Goal: Transaction & Acquisition: Purchase product/service

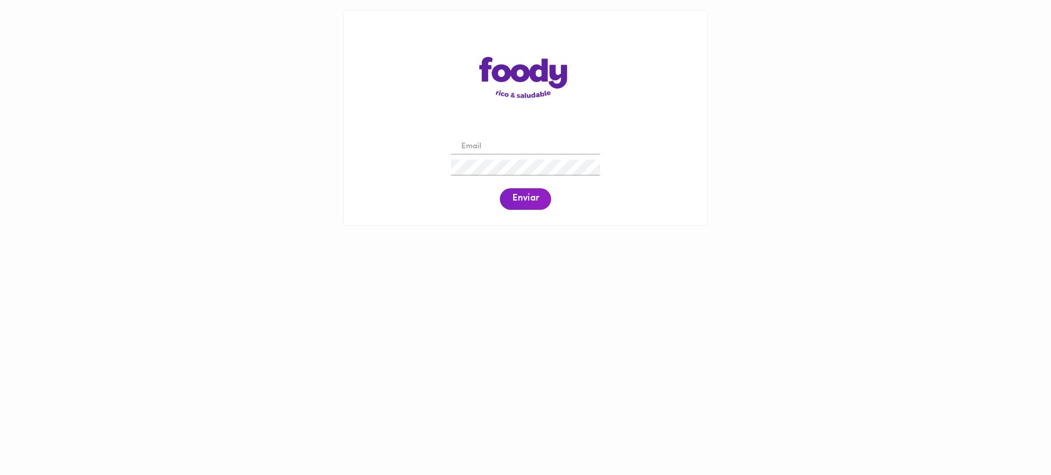
click at [485, 145] on input "email" at bounding box center [525, 147] width 149 height 16
paste input "[PERSON_NAME][EMAIL_ADDRESS][DOMAIN_NAME]"
type input "[PERSON_NAME][EMAIL_ADDRESS][DOMAIN_NAME]"
click at [520, 200] on span "Enviar" at bounding box center [525, 198] width 27 height 11
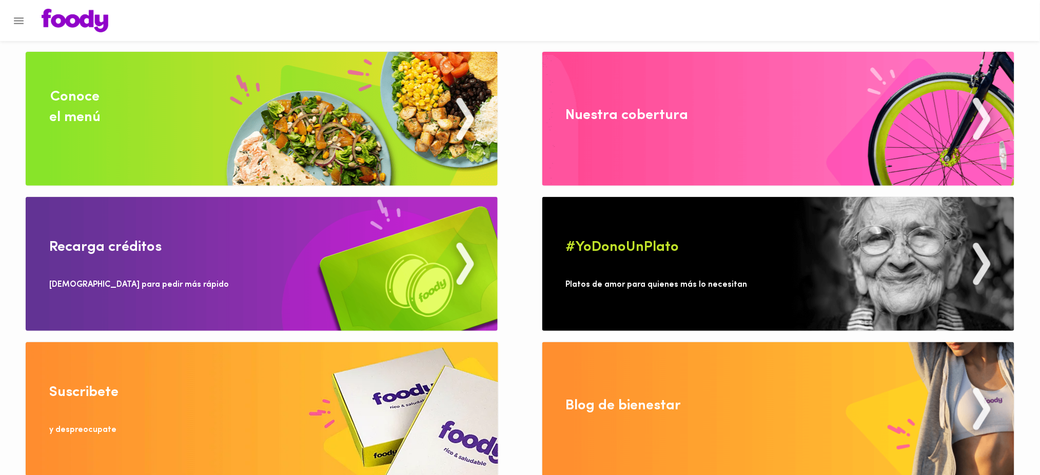
click at [88, 117] on div "Conoce el menú" at bounding box center [74, 107] width 51 height 41
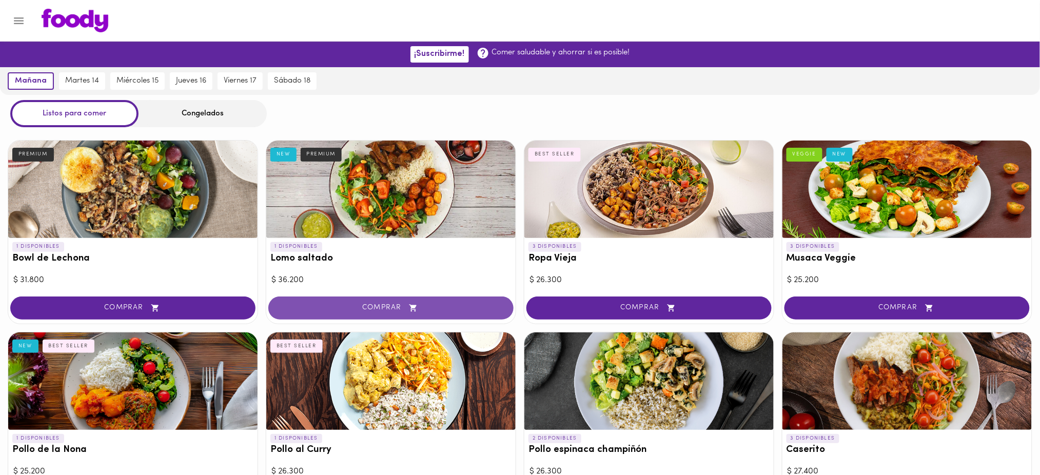
click at [396, 304] on span "COMPRAR" at bounding box center [391, 308] width 220 height 9
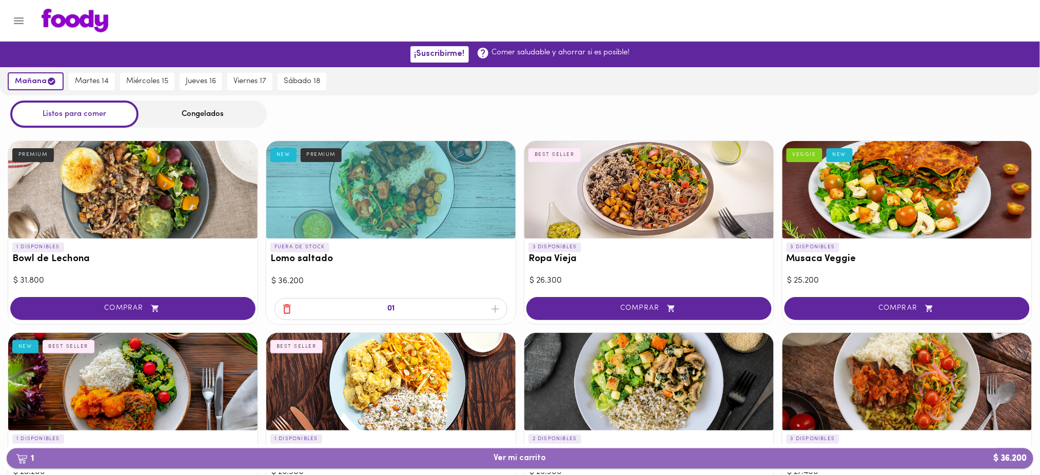
click at [458, 461] on span "1 Ver mi carrito $ 36.200" at bounding box center [520, 458] width 1010 height 10
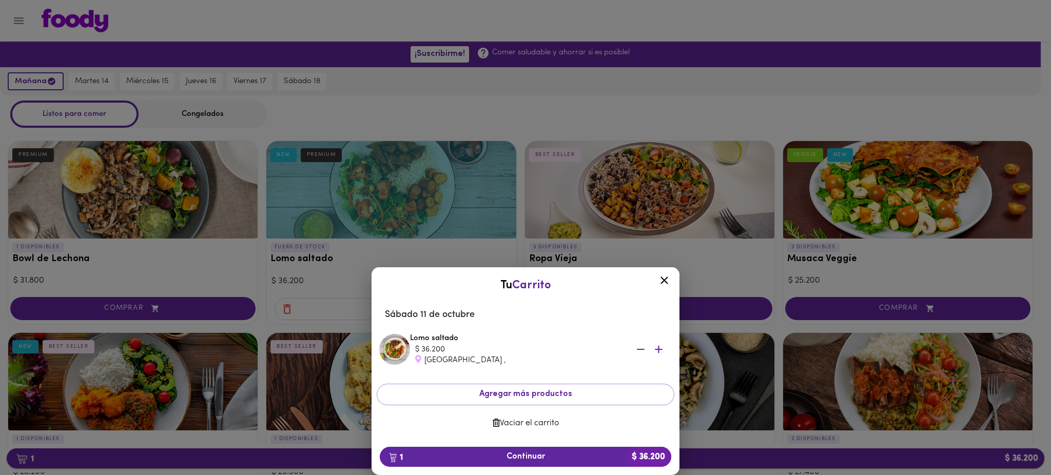
click at [458, 461] on span "1 Continuar $ 36.200" at bounding box center [525, 457] width 275 height 10
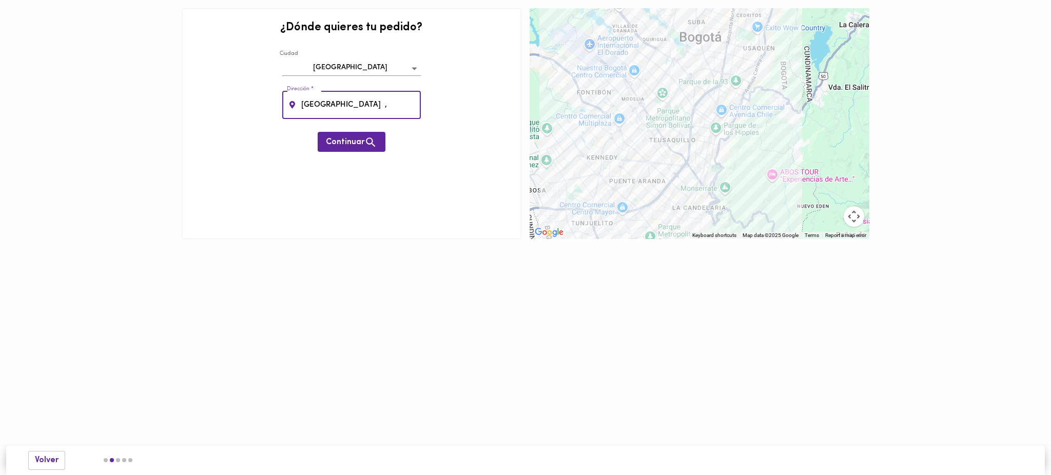
drag, startPoint x: 358, startPoint y: 98, endPoint x: 279, endPoint y: 104, distance: 79.2
click at [280, 104] on div "Dirección * [GEOGRAPHIC_DATA] , Dirección *" at bounding box center [352, 104] width 144 height 33
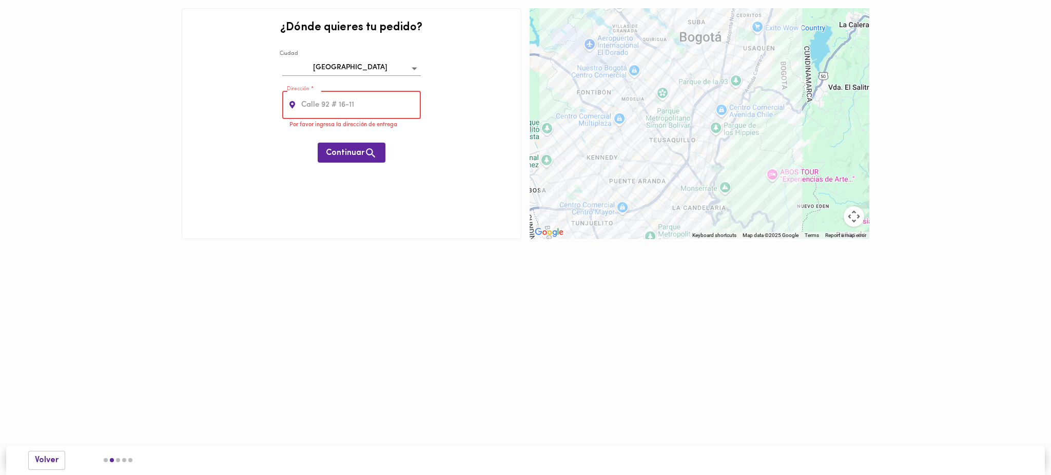
paste input "[STREET_ADDRESS]"
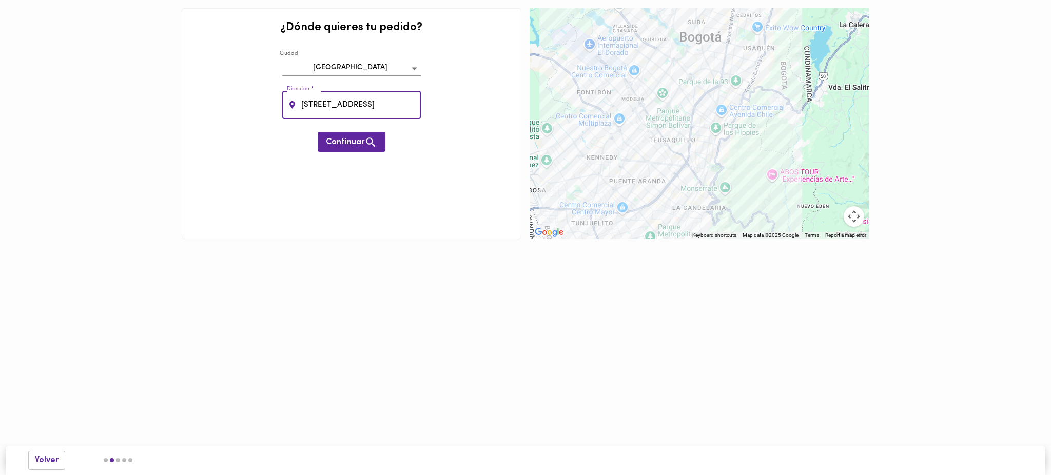
click at [347, 108] on input "[STREET_ADDRESS]" at bounding box center [360, 105] width 122 height 28
click at [363, 104] on input "[STREET_ADDRESS]" at bounding box center [360, 105] width 122 height 28
type input "CALLE 196 B # 20 - 75"
click at [354, 143] on span "Continuar" at bounding box center [351, 142] width 51 height 13
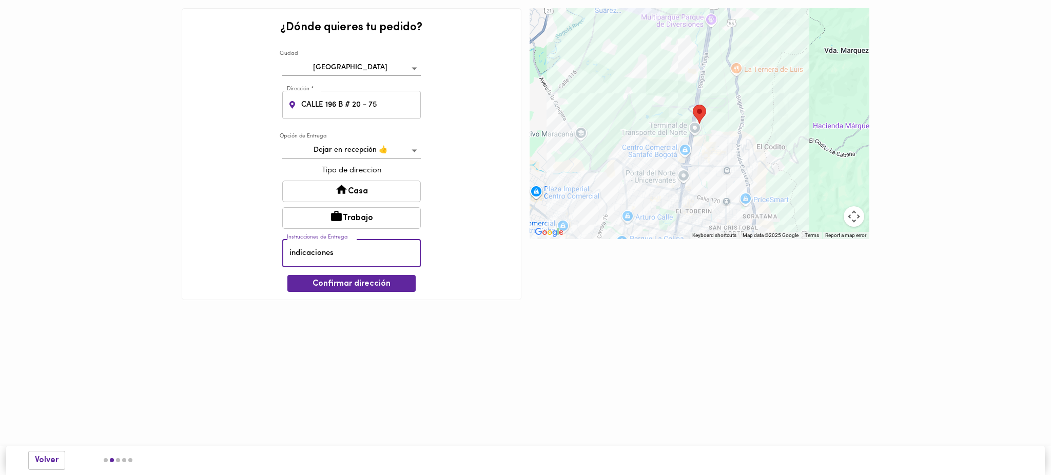
click at [353, 250] on input "indicaciones" at bounding box center [351, 253] width 138 height 28
type input "i"
type input "PLANTA"
click at [365, 218] on button "Trabajo" at bounding box center [351, 218] width 138 height 22
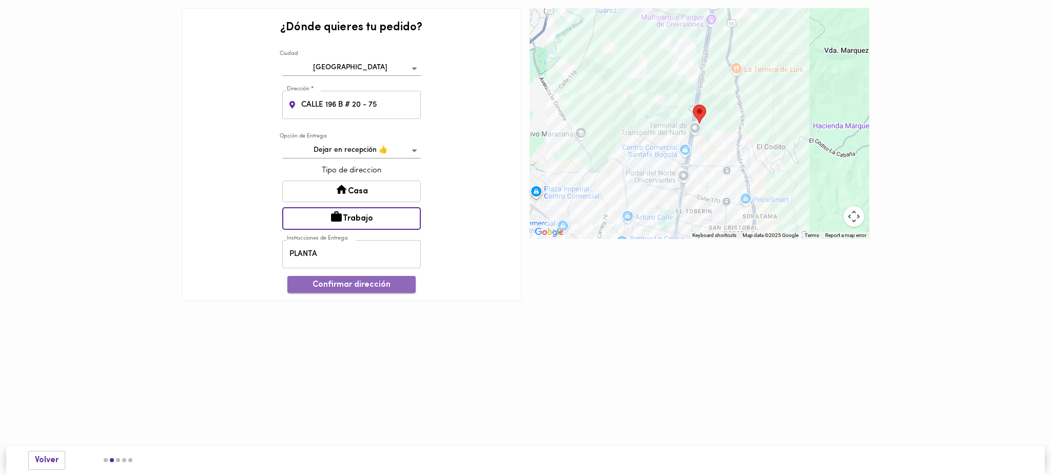
click at [342, 285] on span "Confirmar dirección" at bounding box center [351, 285] width 112 height 10
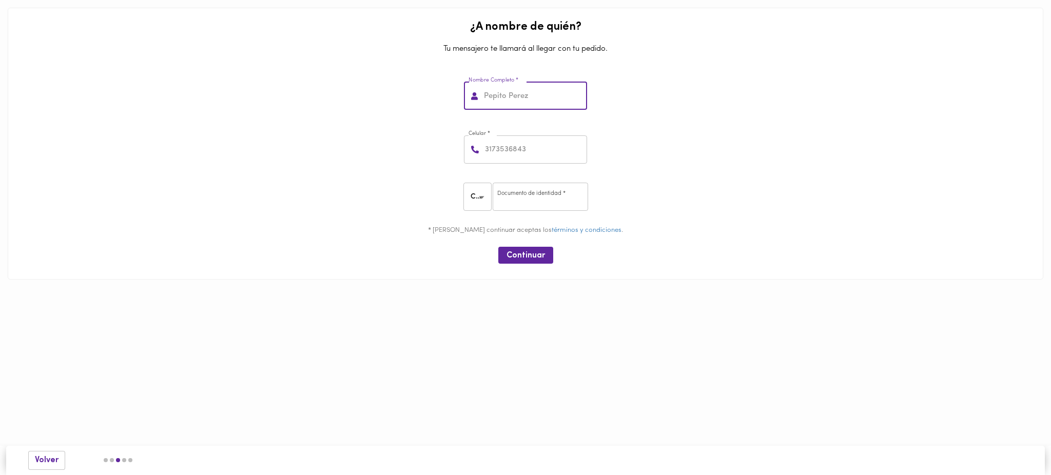
click at [518, 96] on input "text" at bounding box center [534, 96] width 105 height 28
type input "[PERSON_NAME]"
click at [534, 156] on input "number" at bounding box center [535, 149] width 104 height 28
type input "3022191224"
click at [544, 192] on input "number" at bounding box center [539, 197] width 95 height 28
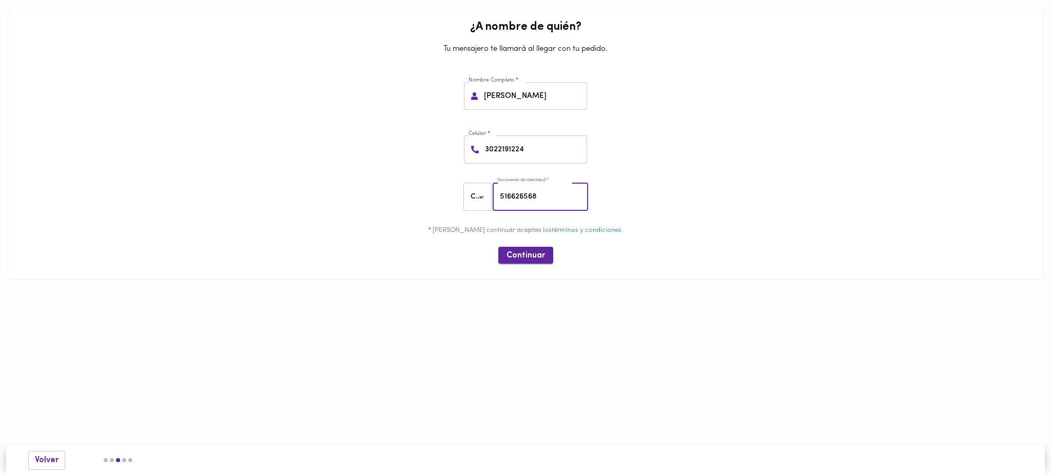
type input "516626568"
click at [515, 257] on span "Continuar" at bounding box center [525, 256] width 38 height 10
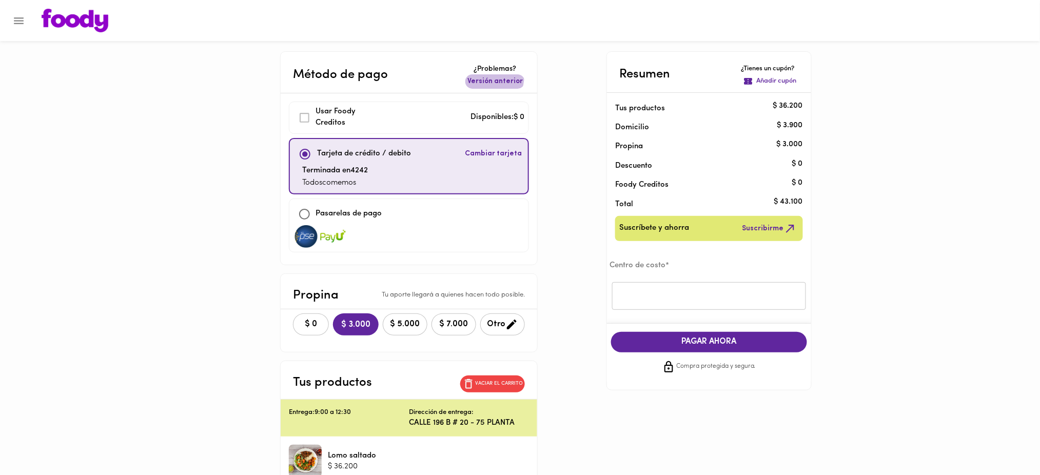
click at [489, 77] on span "Versión anterior" at bounding box center [494, 81] width 55 height 10
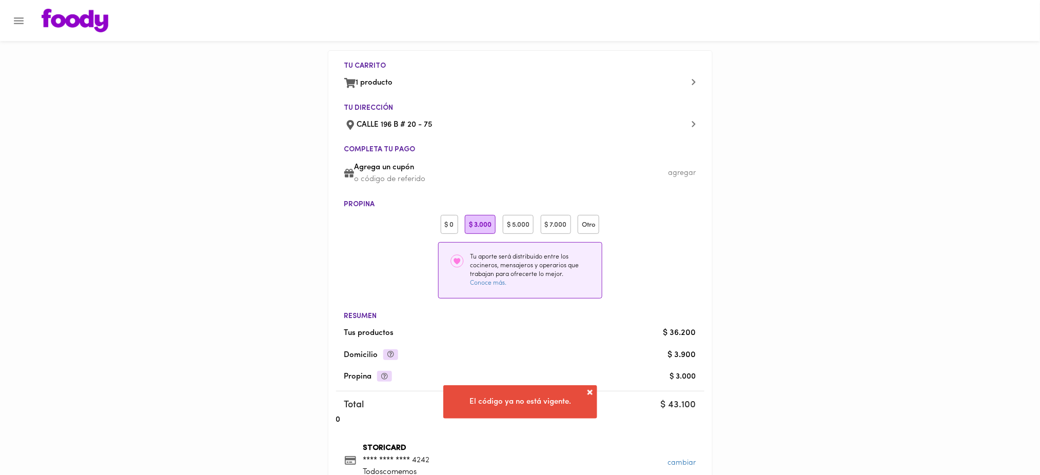
scroll to position [133, 0]
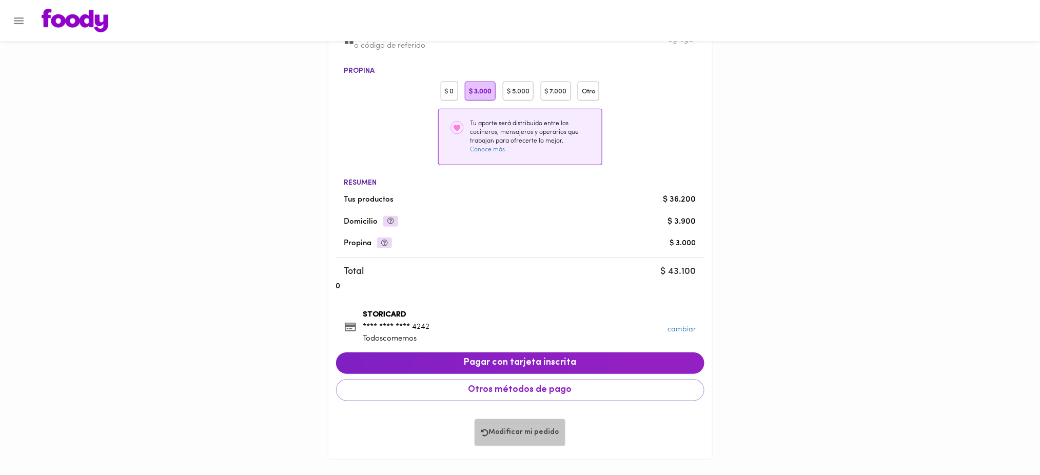
click at [519, 429] on span "Modificar mi pedido" at bounding box center [519, 432] width 77 height 9
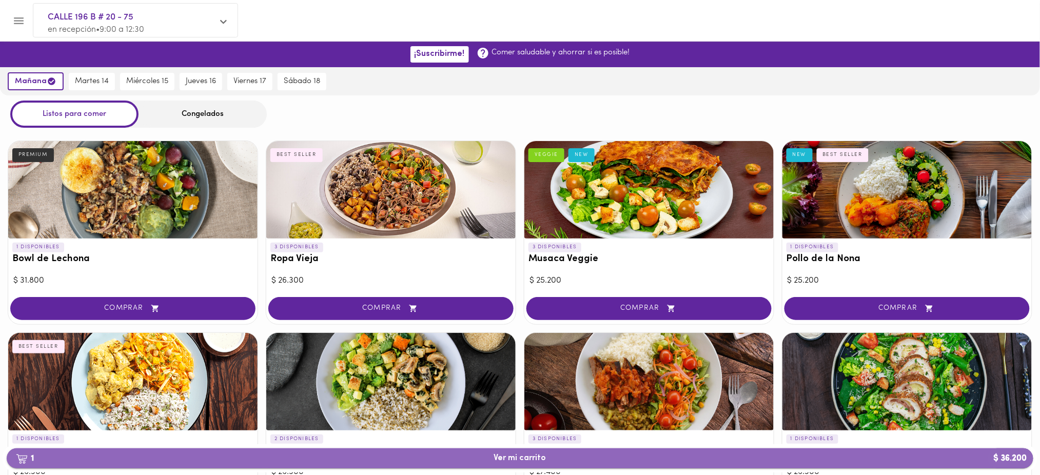
click at [597, 465] on button "1 Ver mi carrito $ 36.200" at bounding box center [520, 458] width 1026 height 20
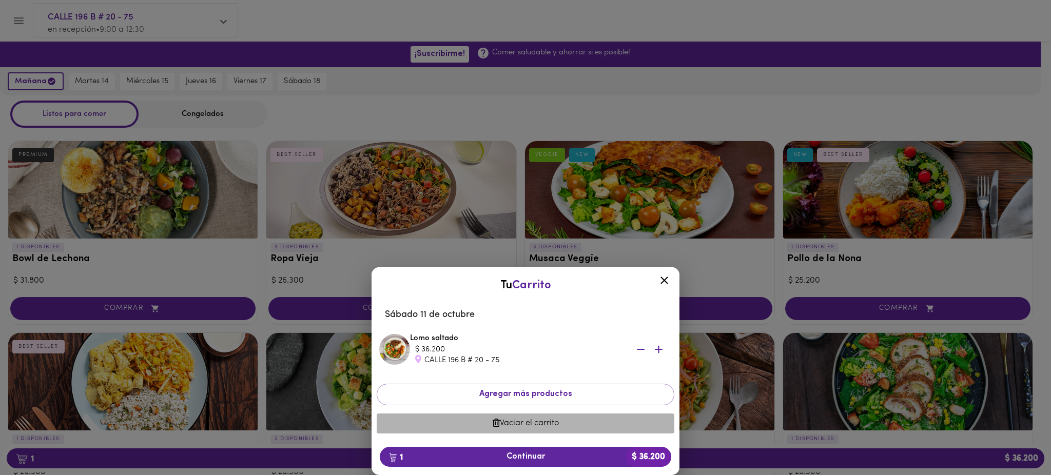
click at [569, 424] on span "Vaciar el carrito" at bounding box center [525, 424] width 281 height 10
